Goal: Task Accomplishment & Management: Manage account settings

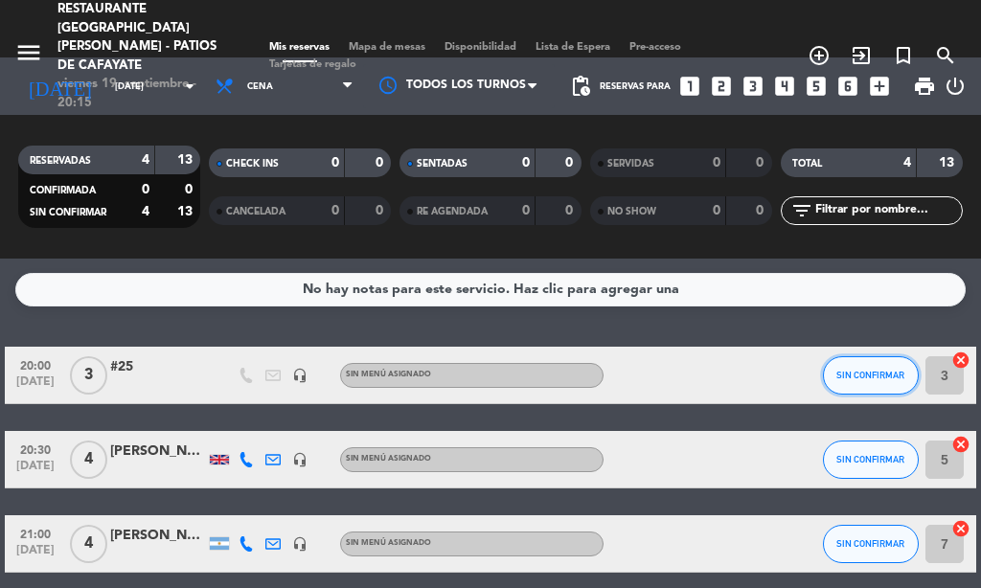
click at [878, 385] on button "SIN CONFIRMAR" at bounding box center [871, 376] width 96 height 38
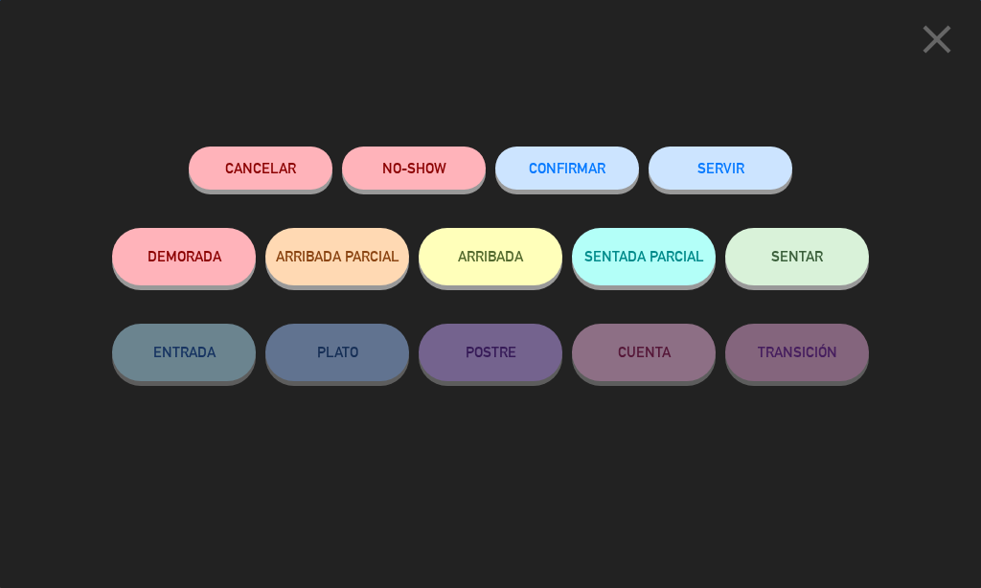
click at [550, 264] on button "ARRIBADA" at bounding box center [491, 257] width 144 height 58
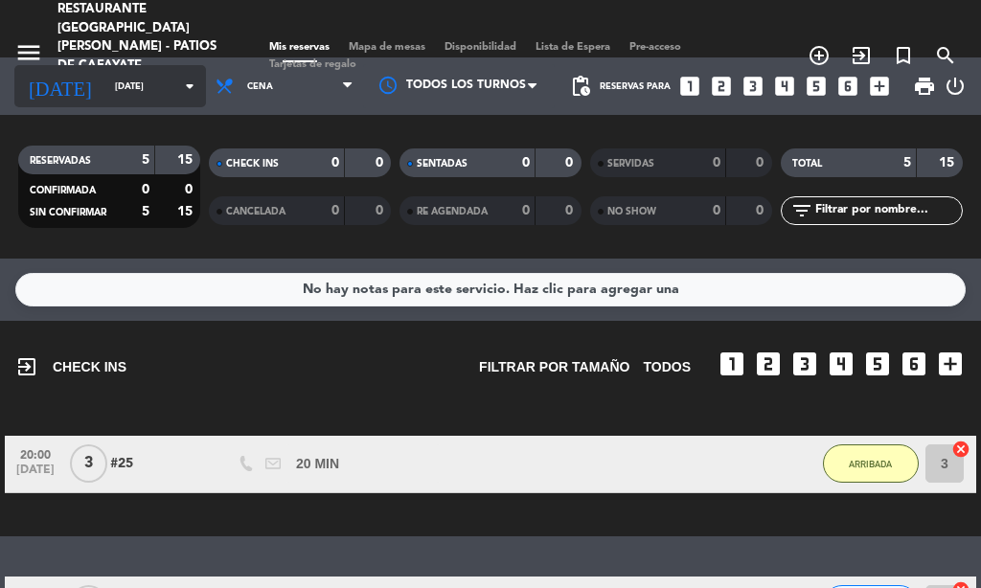
click at [178, 86] on icon "arrow_drop_down" at bounding box center [189, 86] width 23 height 23
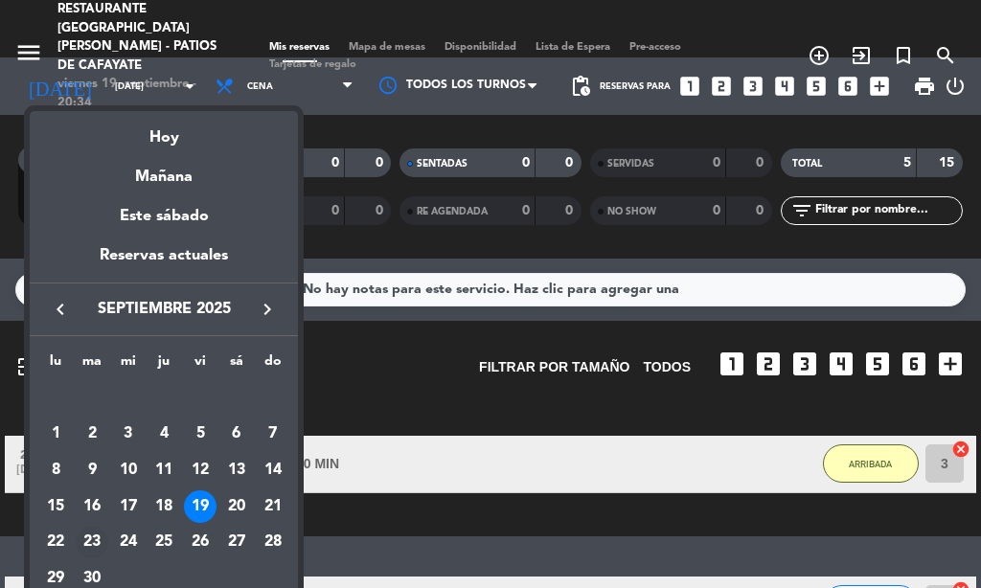
click at [87, 545] on div "23" at bounding box center [92, 543] width 33 height 33
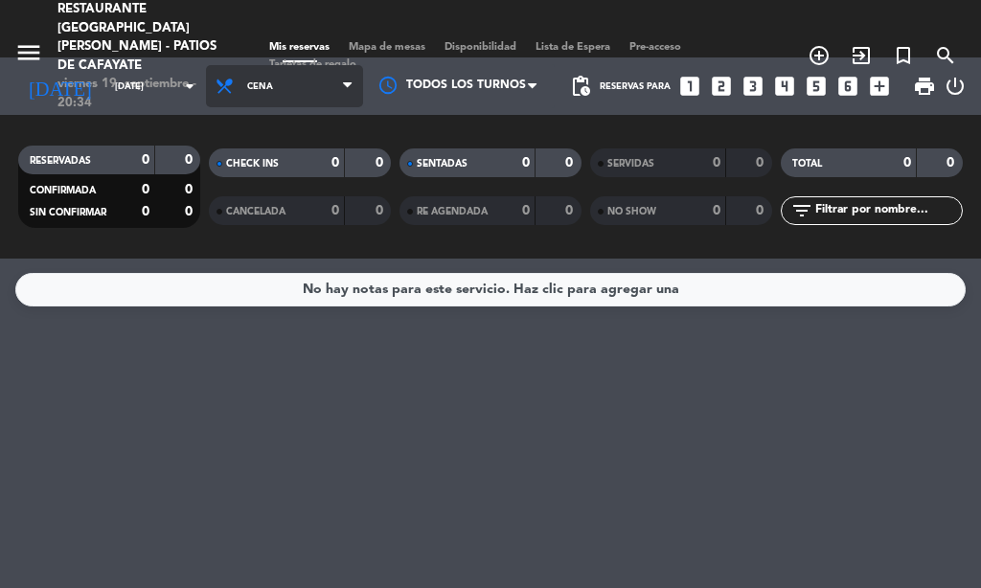
drag, startPoint x: 316, startPoint y: 79, endPoint x: 308, endPoint y: 92, distance: 16.0
click at [317, 78] on span "Cena" at bounding box center [284, 86] width 157 height 42
click at [271, 178] on div "menu Restaurante [GEOGRAPHIC_DATA][PERSON_NAME] - Patios de Cafayate [DATE] 19.…" at bounding box center [490, 129] width 981 height 259
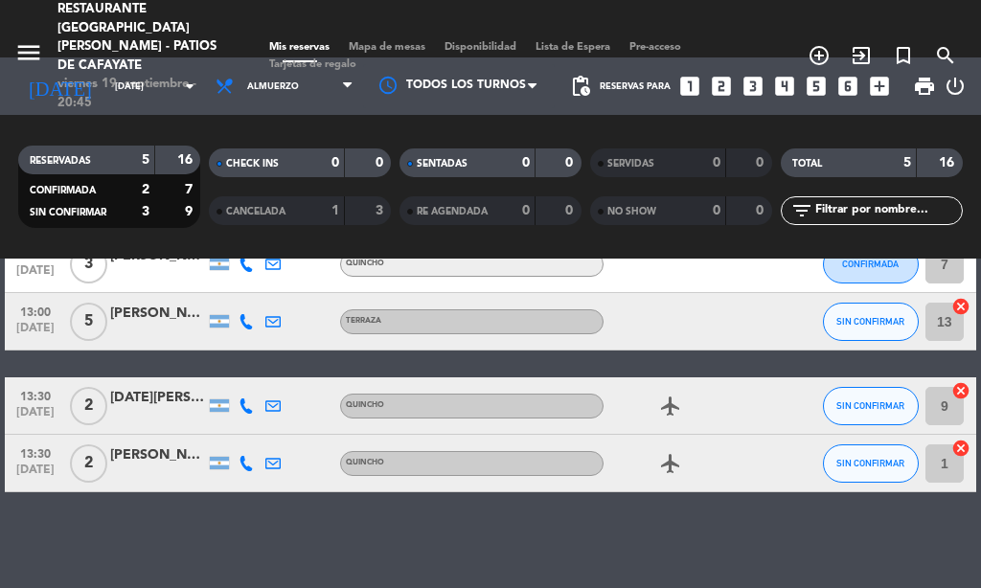
scroll to position [81, 0]
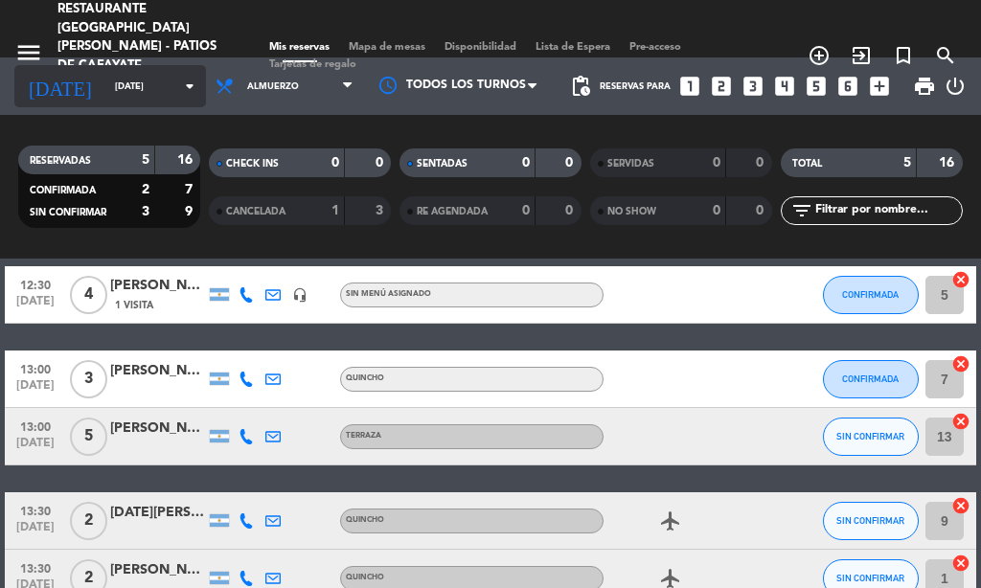
click at [181, 96] on icon "arrow_drop_down" at bounding box center [189, 86] width 23 height 23
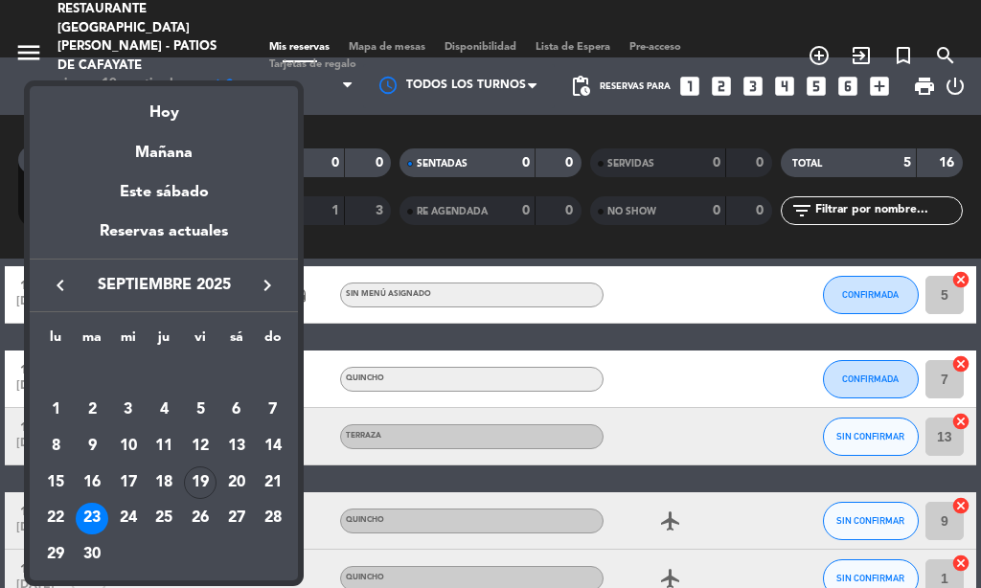
click at [204, 466] on td "19" at bounding box center [200, 483] width 36 height 36
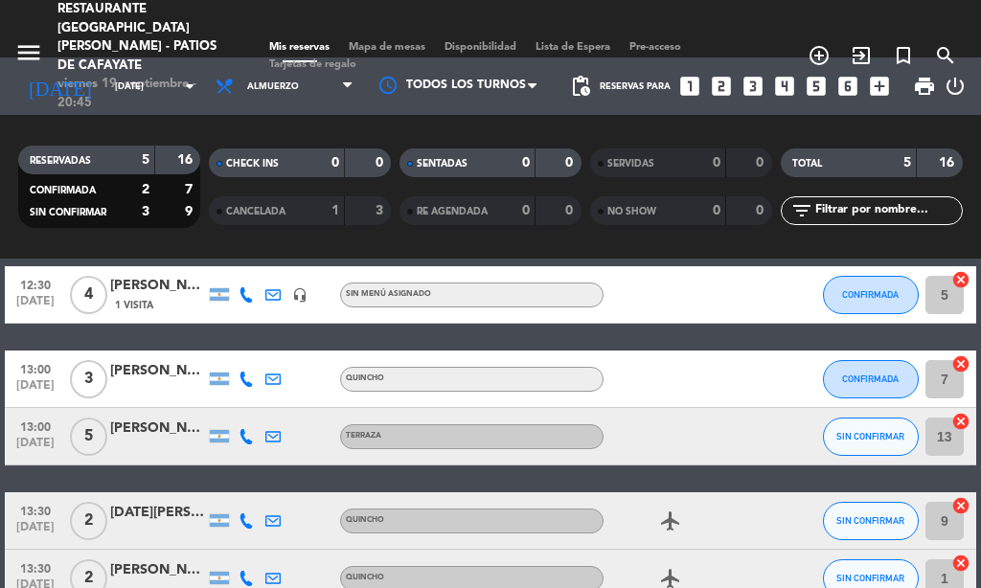
type input "[DATE]"
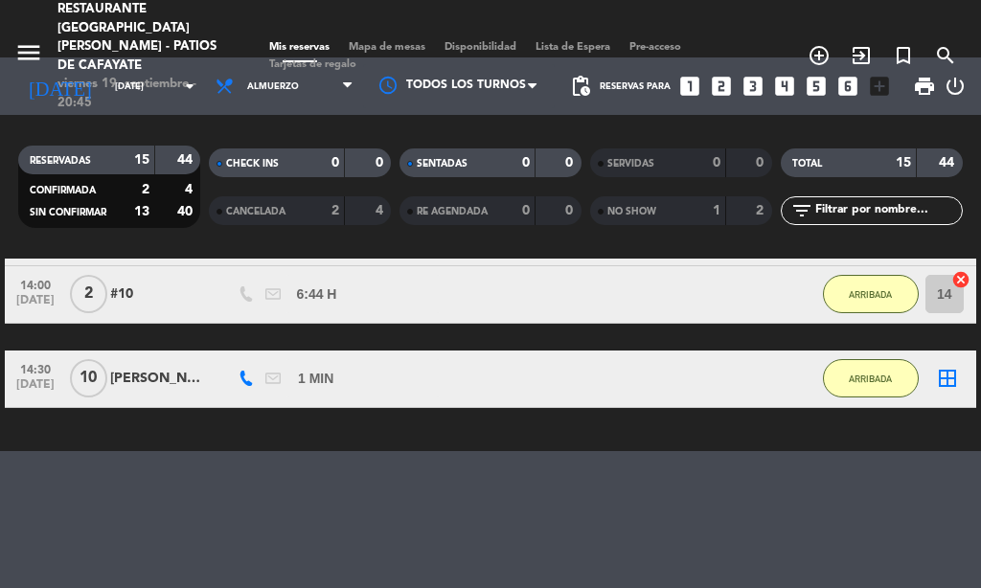
scroll to position [875, 0]
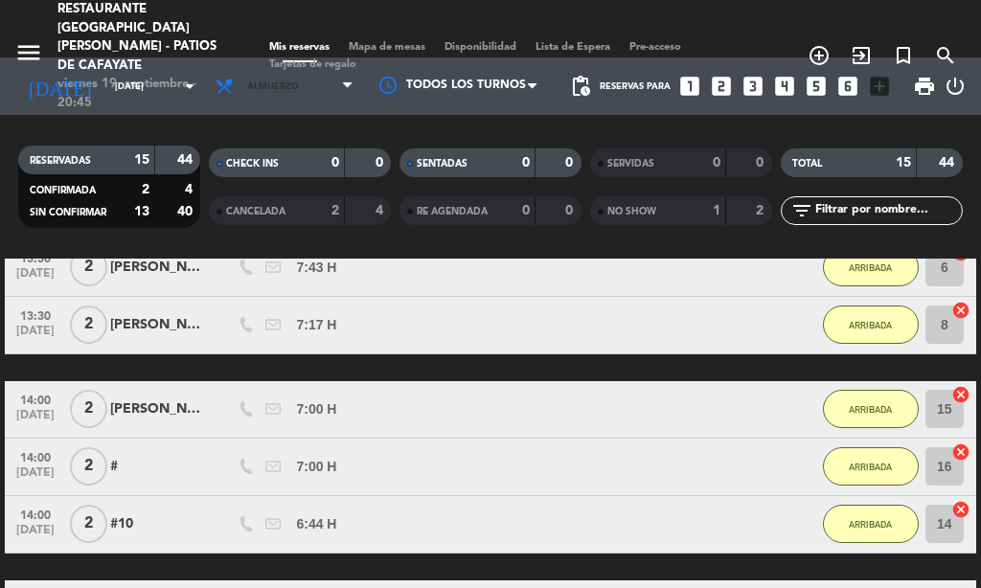
click at [250, 75] on span "Almuerzo" at bounding box center [284, 86] width 157 height 42
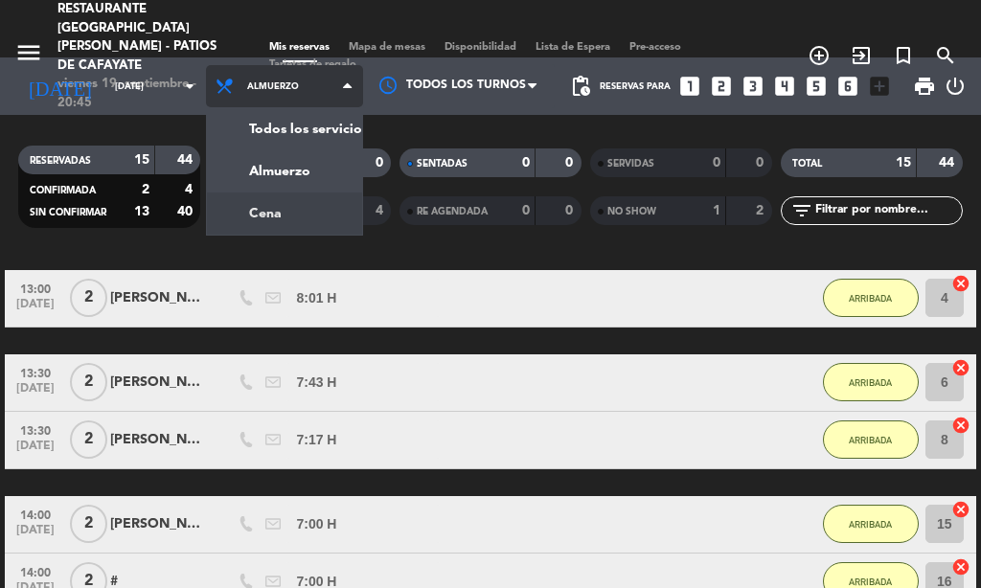
click at [272, 217] on div "menu Restaurante [GEOGRAPHIC_DATA][PERSON_NAME] - Patios de Cafayate [DATE] 19.…" at bounding box center [490, 129] width 981 height 259
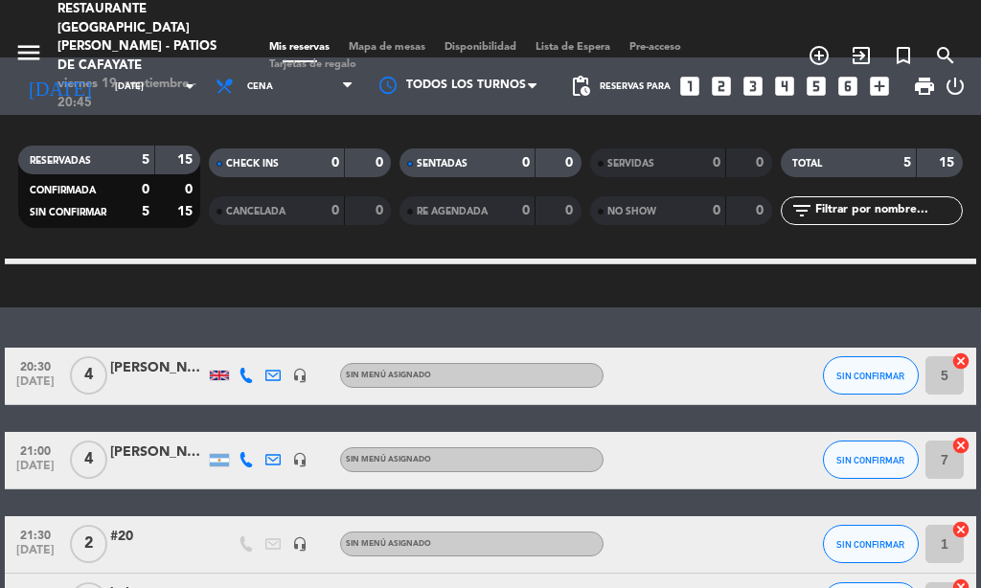
scroll to position [230, 0]
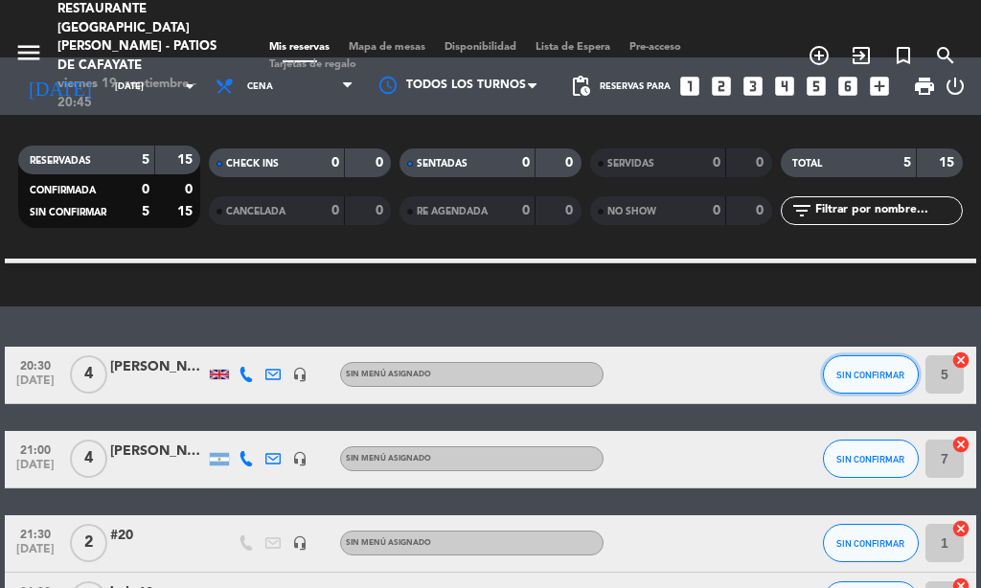
click at [900, 374] on span "SIN CONFIRMAR" at bounding box center [871, 375] width 68 height 11
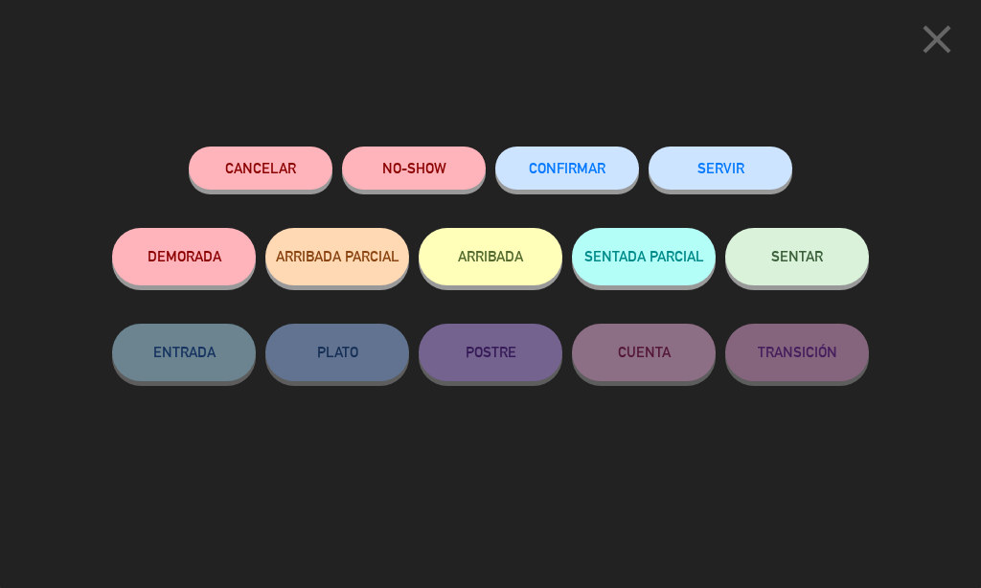
click at [505, 247] on button "ARRIBADA" at bounding box center [491, 257] width 144 height 58
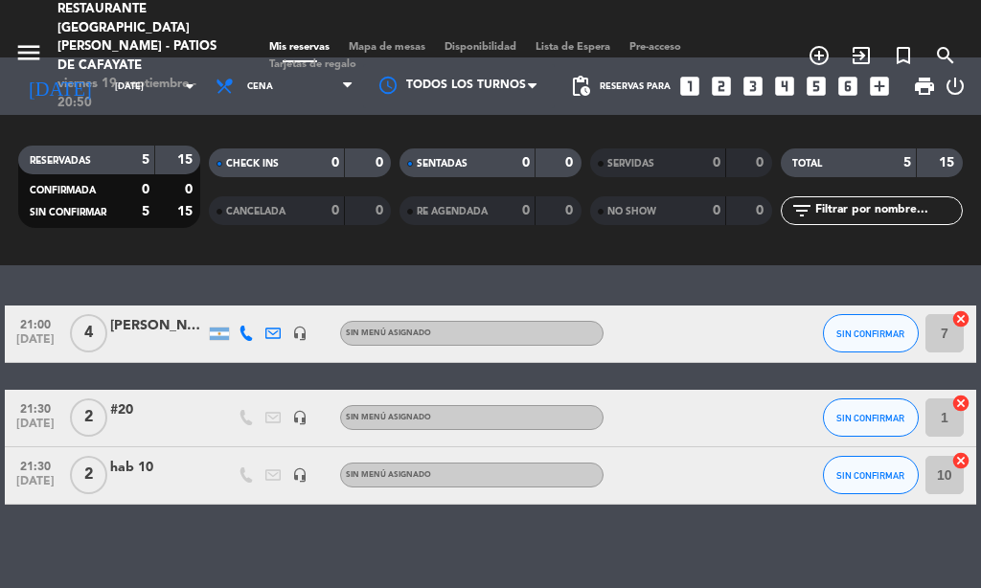
scroll to position [368, 0]
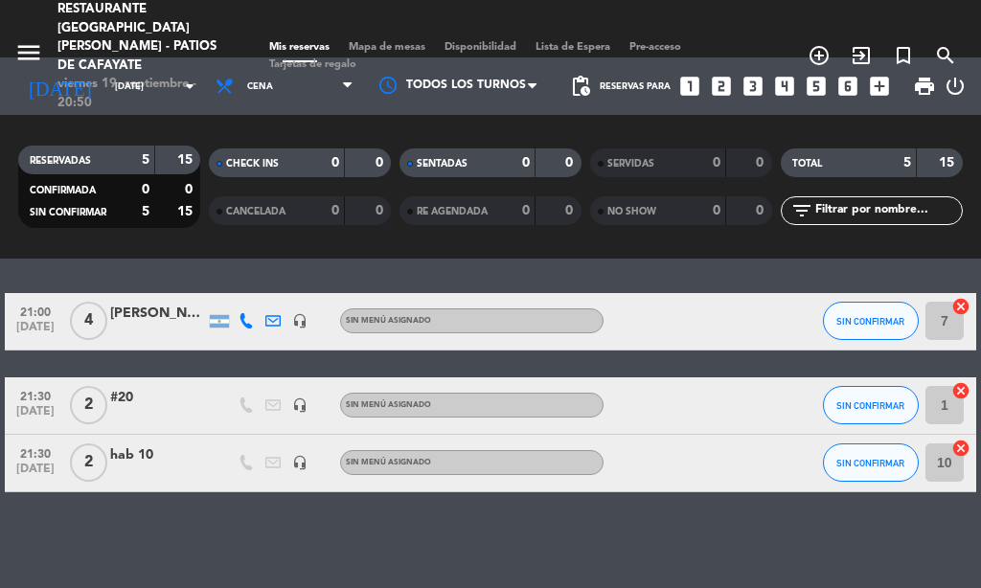
click at [200, 363] on div "21:00 [DATE] 4 [PERSON_NAME] headset_mic Sin menú asignado SIN CONFIRMAR 7 canc…" at bounding box center [491, 392] width 972 height 199
